Goal: Navigation & Orientation: Go to known website

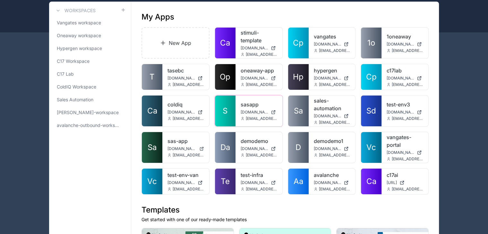
scroll to position [36, 0]
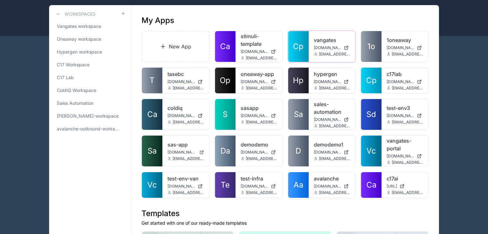
click at [300, 47] on span "Cp" at bounding box center [298, 46] width 11 height 10
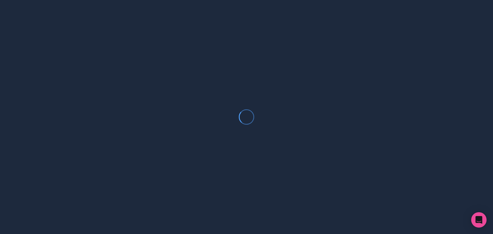
click at [223, 115] on div at bounding box center [246, 117] width 493 height 234
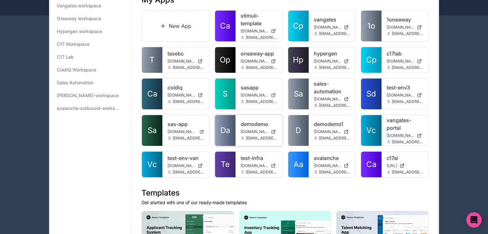
scroll to position [56, 0]
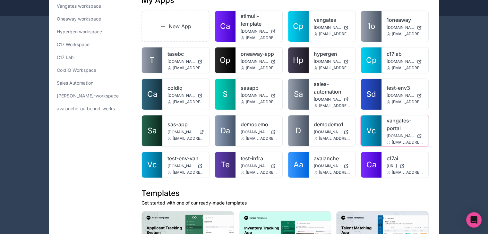
click at [374, 126] on span "Vc" at bounding box center [371, 131] width 10 height 10
